Goal: Navigation & Orientation: Find specific page/section

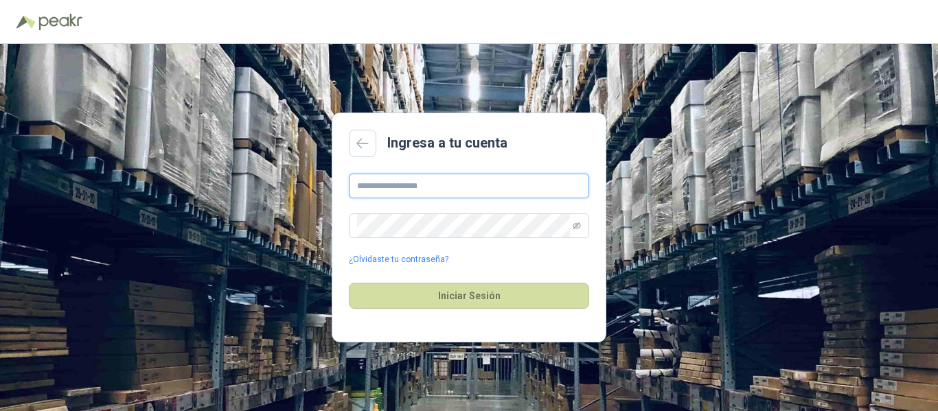
type input "**********"
click at [477, 311] on div "Iniciar Sesión" at bounding box center [469, 295] width 240 height 59
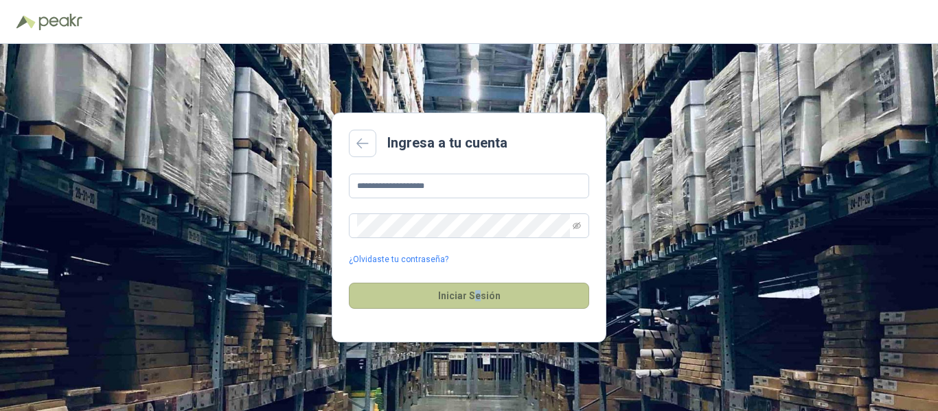
click at [476, 301] on button "Iniciar Sesión" at bounding box center [469, 296] width 240 height 26
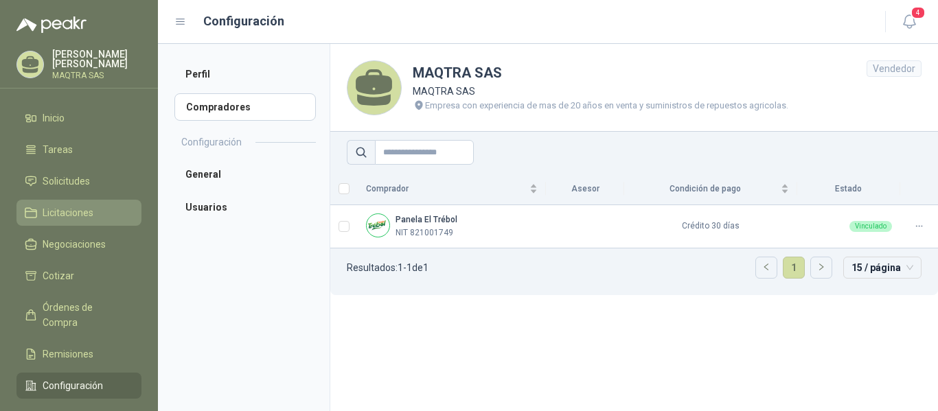
click at [60, 205] on span "Licitaciones" at bounding box center [68, 212] width 51 height 15
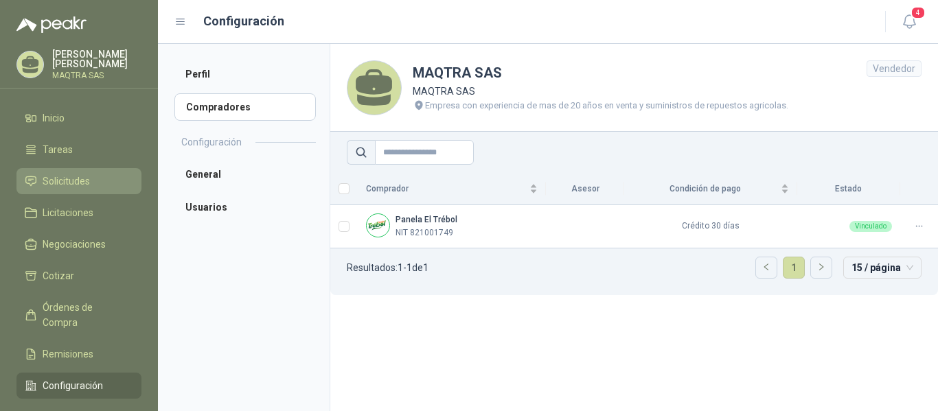
drag, startPoint x: 60, startPoint y: 205, endPoint x: 60, endPoint y: 189, distance: 16.5
click at [58, 205] on span "Licitaciones" at bounding box center [68, 212] width 51 height 15
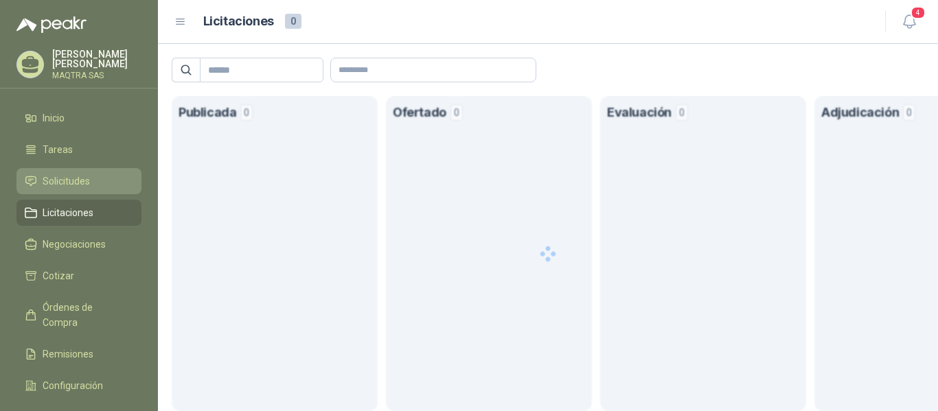
click at [62, 179] on span "Solicitudes" at bounding box center [66, 181] width 47 height 15
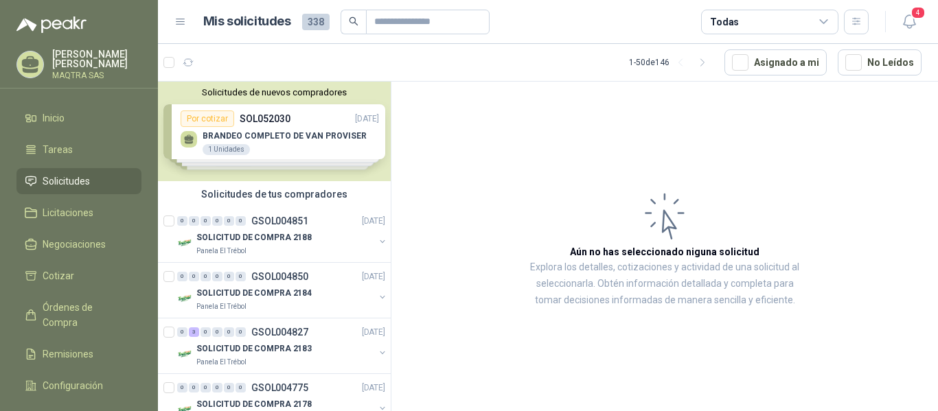
click at [38, 56] on icon at bounding box center [30, 64] width 21 height 21
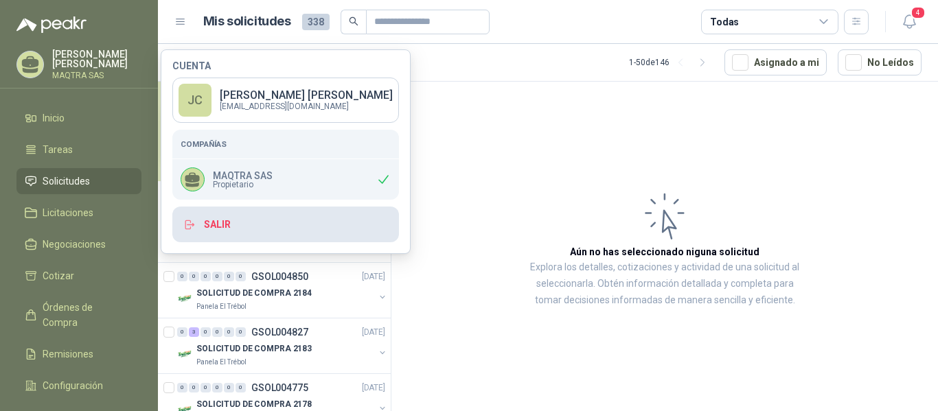
click at [229, 221] on button "Salir" at bounding box center [285, 225] width 227 height 36
